Goal: Register for event/course

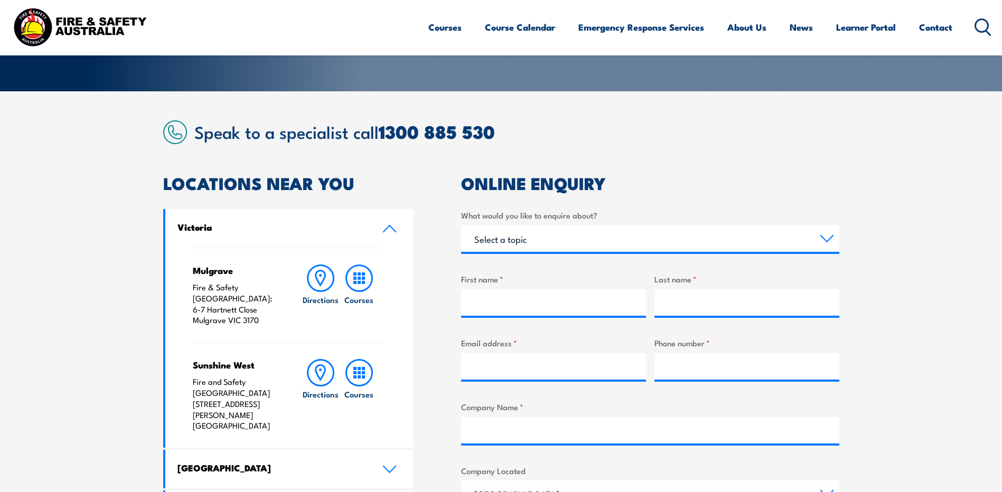
scroll to position [317, 0]
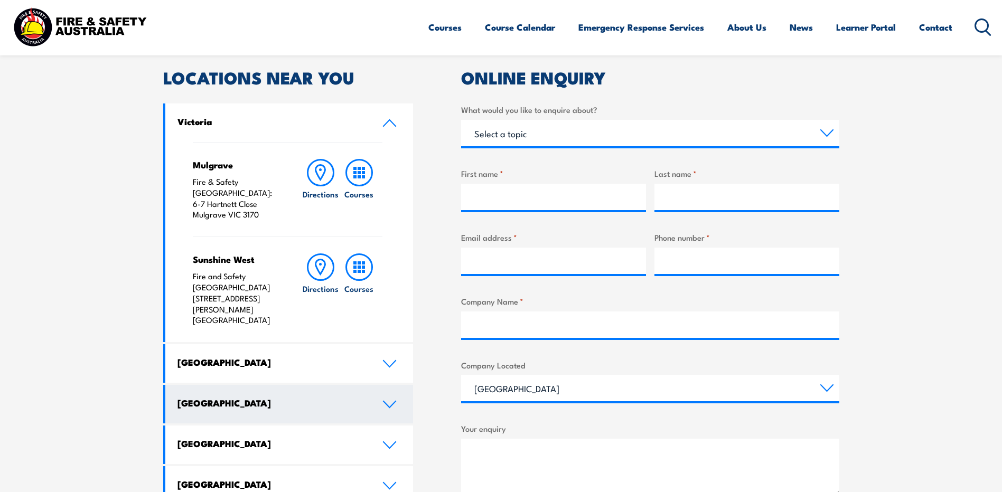
click at [385, 400] on icon at bounding box center [389, 404] width 14 height 8
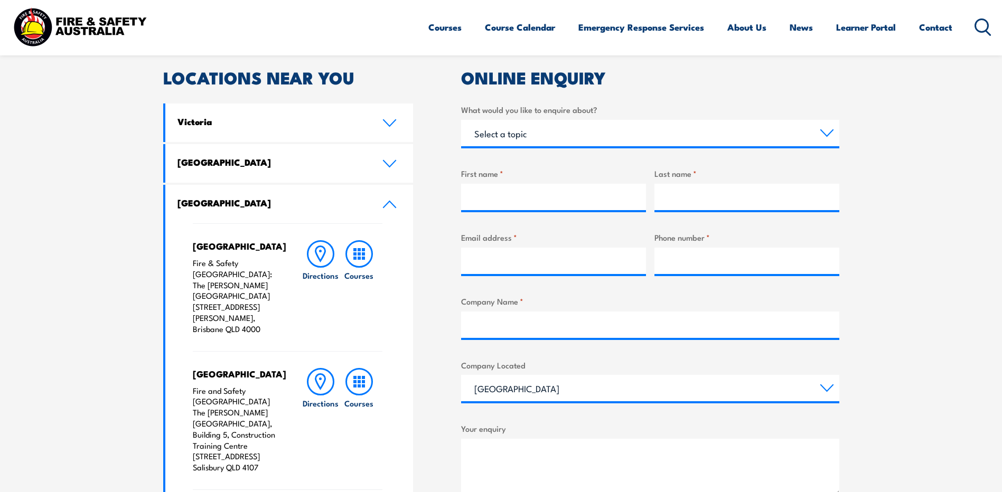
scroll to position [370, 0]
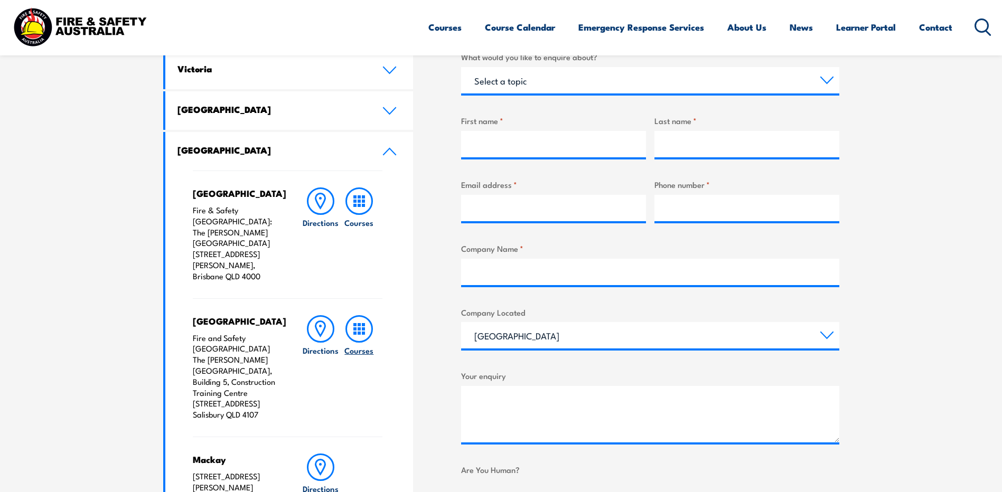
click at [353, 345] on h6 "Courses" at bounding box center [358, 350] width 29 height 11
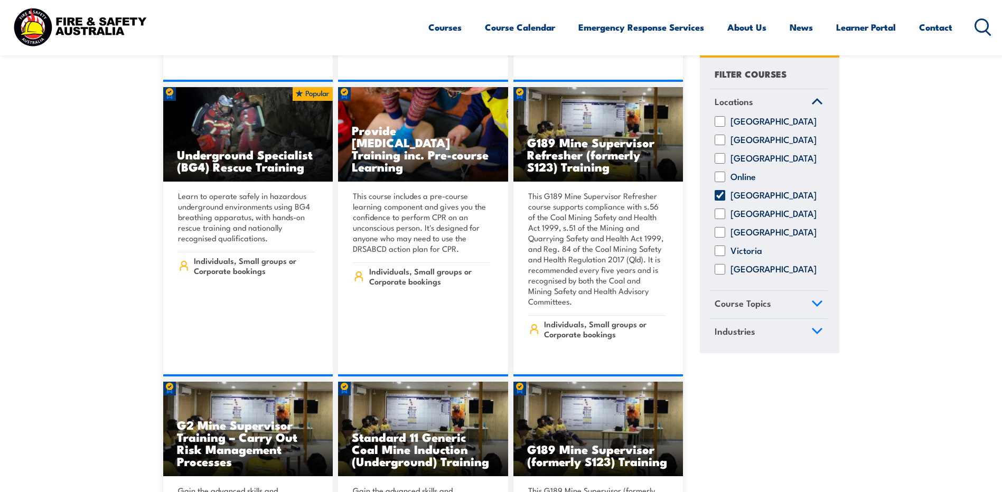
scroll to position [1056, 0]
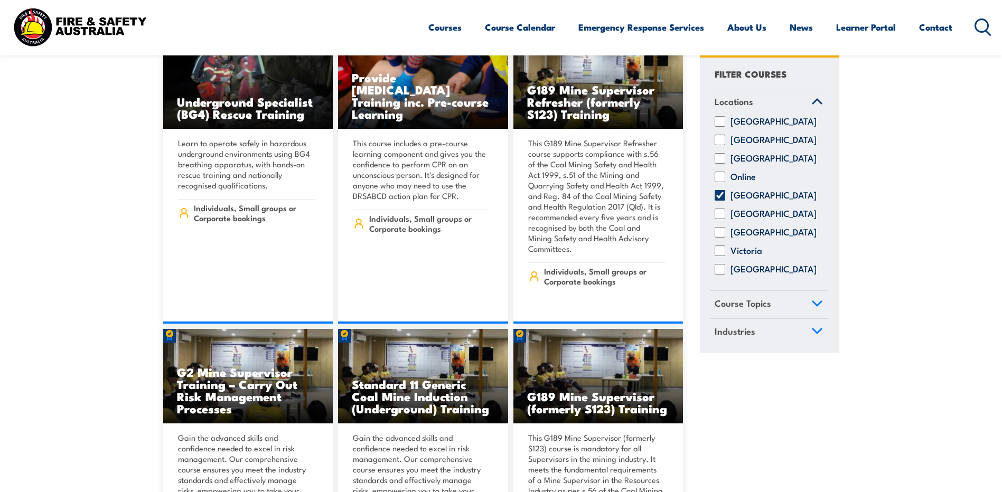
click at [816, 307] on icon at bounding box center [817, 303] width 12 height 7
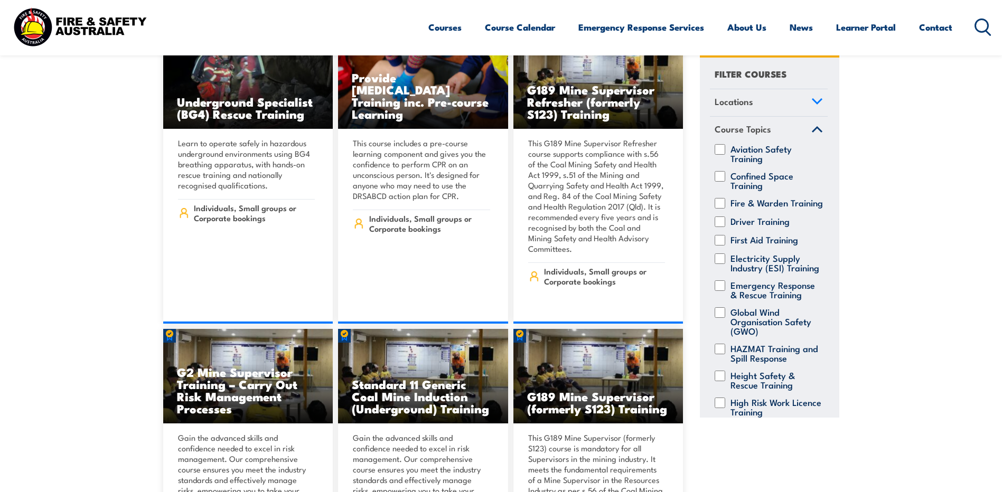
click at [719, 203] on input "Fire & Warden Training" at bounding box center [719, 203] width 11 height 11
checkbox input "true"
